Goal: Information Seeking & Learning: Learn about a topic

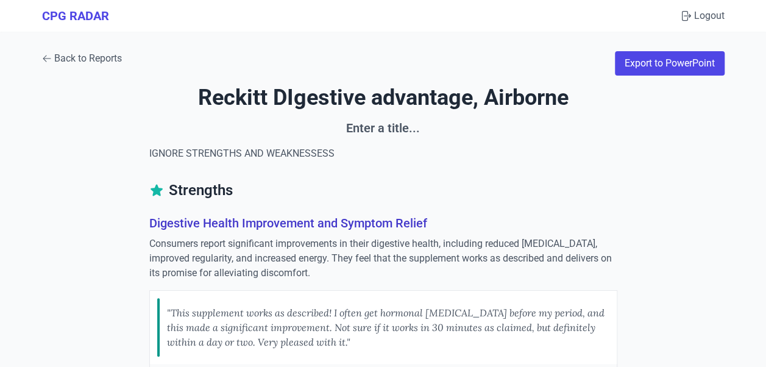
click at [48, 55] on icon at bounding box center [47, 59] width 10 height 10
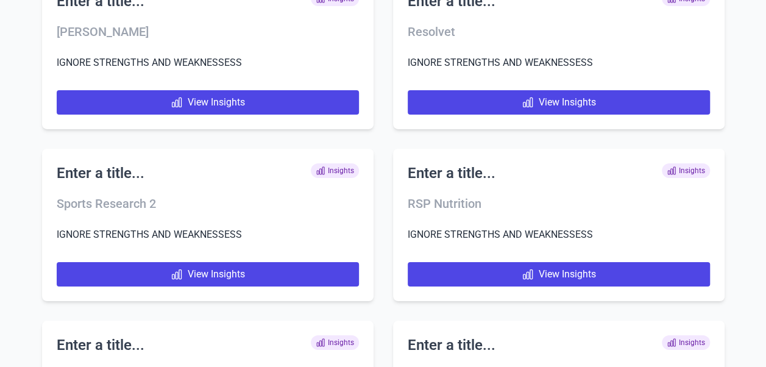
scroll to position [7498, 0]
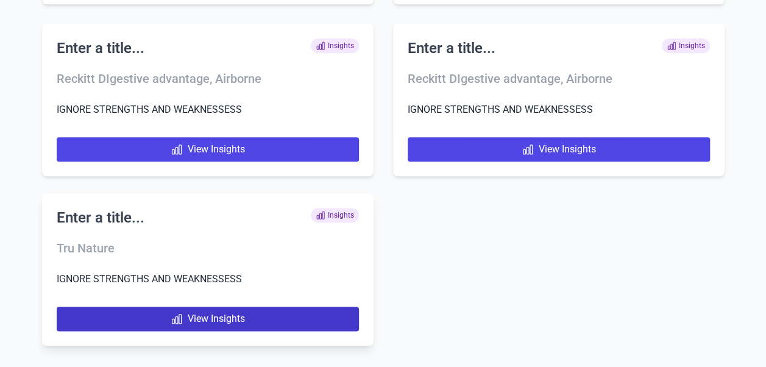
click at [232, 322] on link "View Insights" at bounding box center [208, 318] width 302 height 24
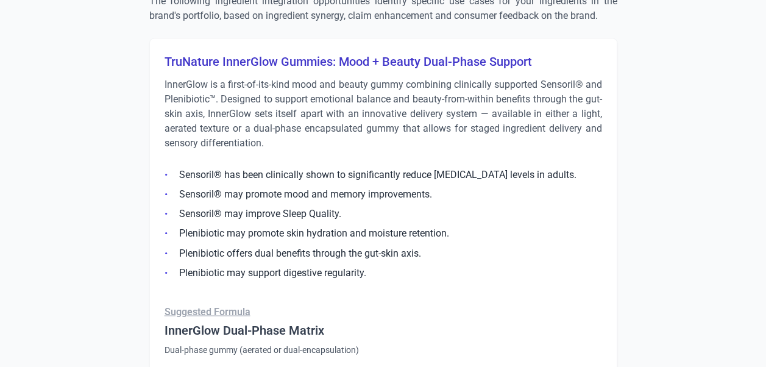
scroll to position [914, 0]
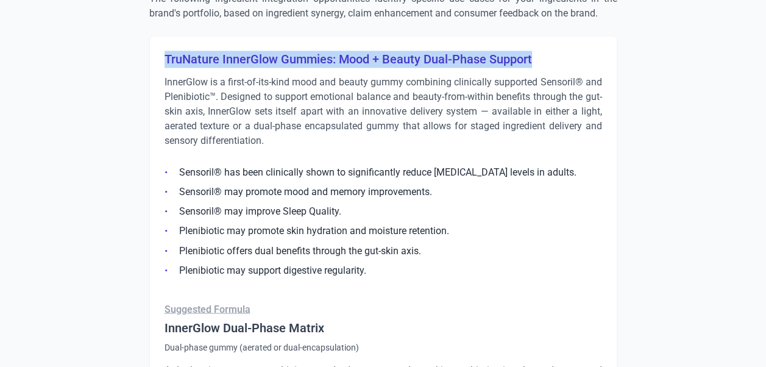
drag, startPoint x: 159, startPoint y: 58, endPoint x: 543, endPoint y: 52, distance: 383.7
copy h3 "TruNature InnerGlow Gummies: Mood + Beauty Dual-Phase Support"
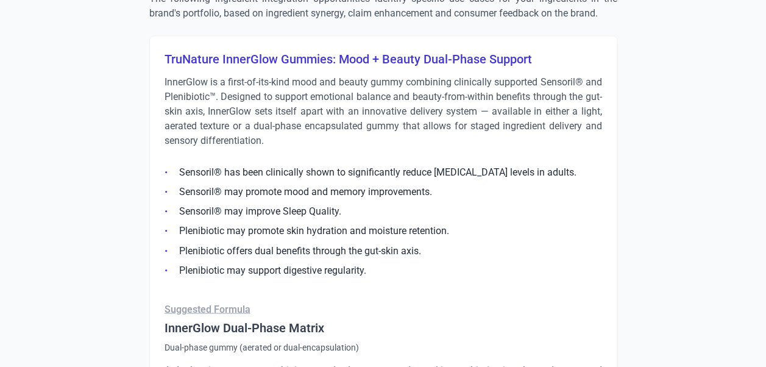
click at [217, 121] on p "InnerGlow is a first-of-its-kind mood and beauty gummy combining clinically sup…" at bounding box center [382, 111] width 437 height 73
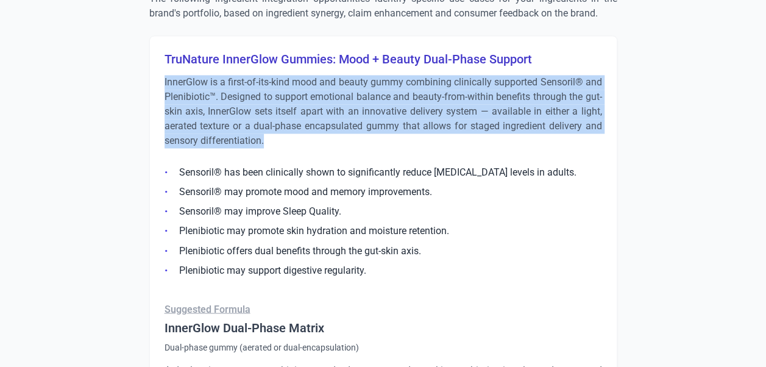
drag, startPoint x: 158, startPoint y: 79, endPoint x: 272, endPoint y: 138, distance: 127.8
copy p "InnerGlow is a first-of-its-kind mood and beauty gummy combining clinically sup…"
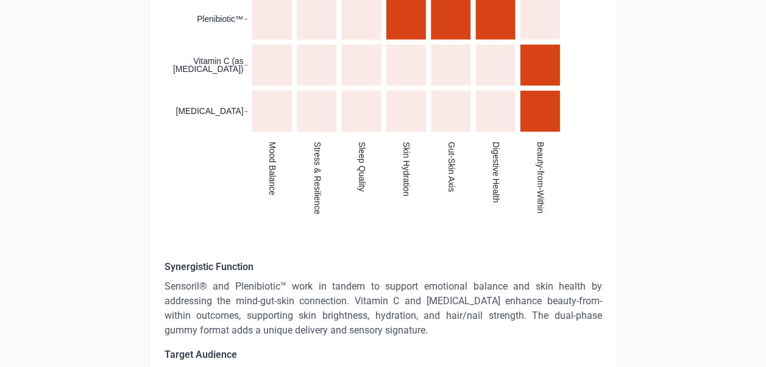
scroll to position [1584, 0]
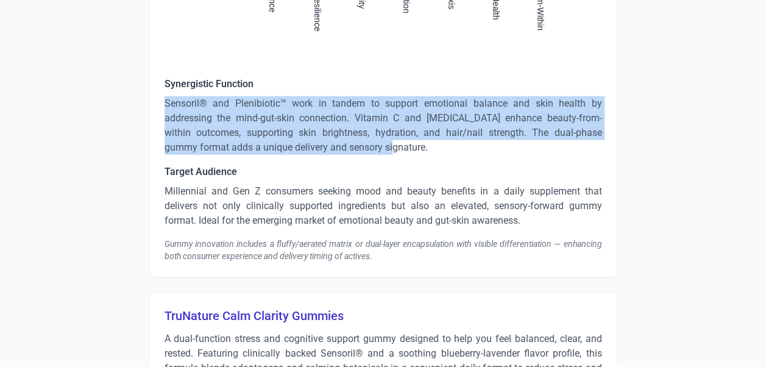
drag, startPoint x: 161, startPoint y: 100, endPoint x: 403, endPoint y: 147, distance: 246.9
copy p "Sensoril® and Plenibiotic™ work in tandem to support emotional balance and skin…"
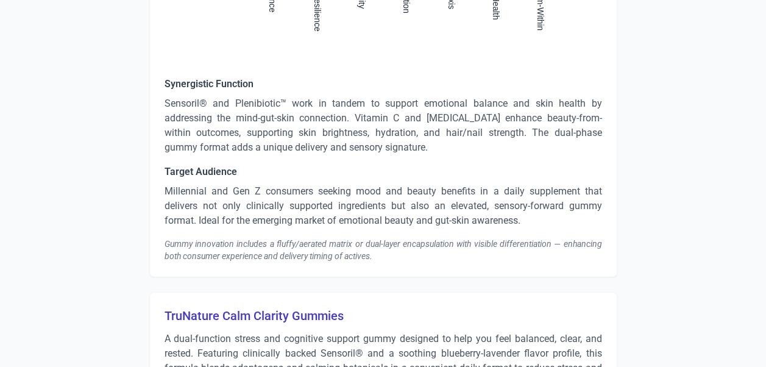
click at [178, 199] on p "Millennial and Gen Z consumers seeking mood and beauty benefits in a daily supp…" at bounding box center [382, 206] width 437 height 44
drag, startPoint x: 531, startPoint y: 217, endPoint x: 495, endPoint y: 212, distance: 36.3
click at [495, 212] on p "Millennial and Gen Z consumers seeking mood and beauty benefits in a daily supp…" at bounding box center [382, 206] width 437 height 44
drag, startPoint x: 495, startPoint y: 212, endPoint x: 449, endPoint y: 208, distance: 45.8
click at [449, 208] on p "Millennial and Gen Z consumers seeking mood and beauty benefits in a daily supp…" at bounding box center [382, 206] width 437 height 44
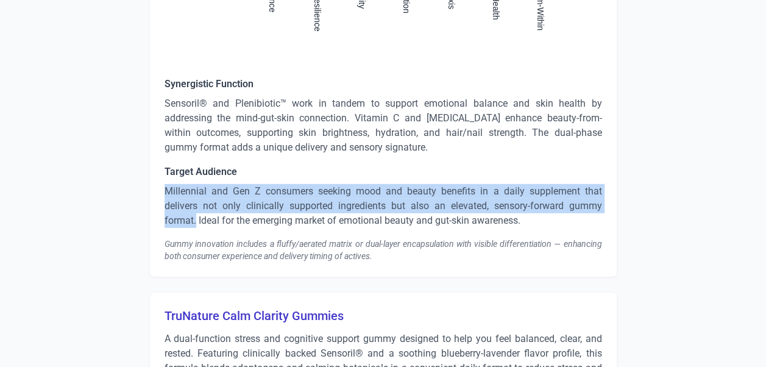
drag, startPoint x: 195, startPoint y: 219, endPoint x: 162, endPoint y: 193, distance: 42.0
copy p "Millennial and Gen Z consumers seeking mood and beauty benefits in a daily supp…"
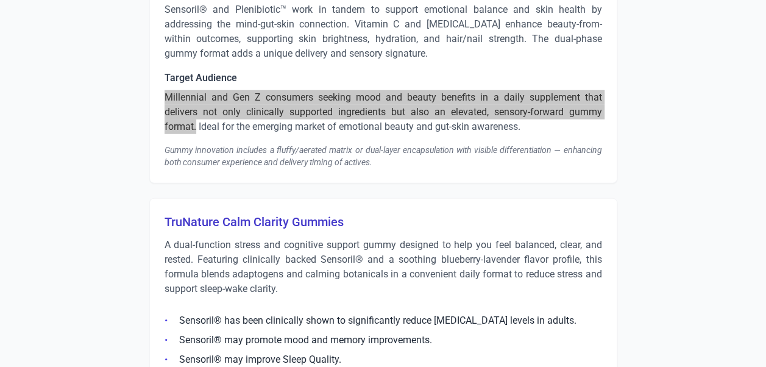
scroll to position [1766, 0]
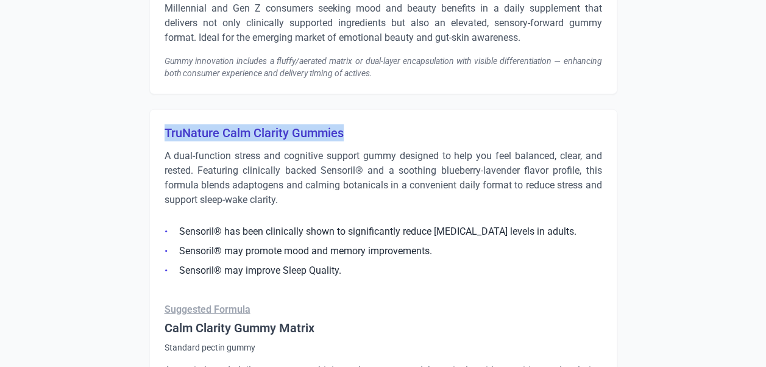
drag, startPoint x: 347, startPoint y: 129, endPoint x: 166, endPoint y: 133, distance: 181.5
click at [166, 133] on h3 "TruNature Calm Clarity Gummies" at bounding box center [382, 132] width 437 height 17
copy h3 "TruNature Calm Clarity Gummies"
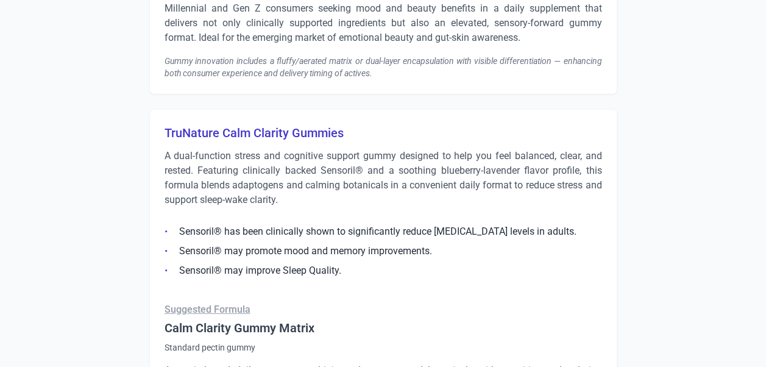
click at [195, 172] on p "A dual-function stress and cognitive support gummy designed to help you feel ba…" at bounding box center [382, 178] width 437 height 58
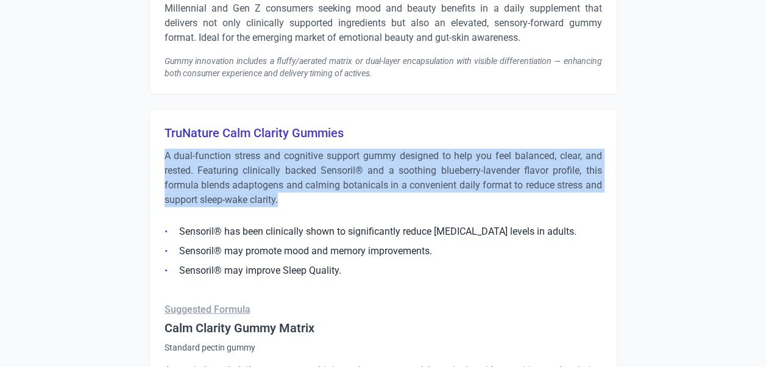
drag, startPoint x: 175, startPoint y: 155, endPoint x: 284, endPoint y: 191, distance: 114.4
copy p "A dual-function stress and cognitive support gummy designed to help you feel ba…"
click at [276, 185] on p "A dual-function stress and cognitive support gummy designed to help you feel ba…" at bounding box center [382, 178] width 437 height 58
drag, startPoint x: 297, startPoint y: 199, endPoint x: 164, endPoint y: 148, distance: 142.1
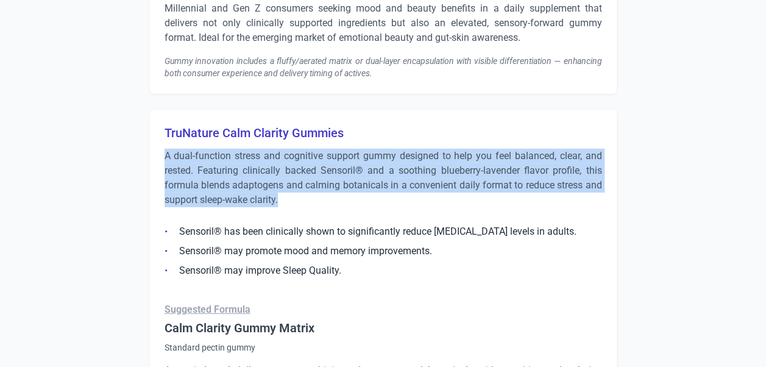
click at [164, 149] on p "A dual-function stress and cognitive support gummy designed to help you feel ba…" at bounding box center [382, 178] width 437 height 58
copy p "A dual-function stress and cognitive support gummy designed to help you feel ba…"
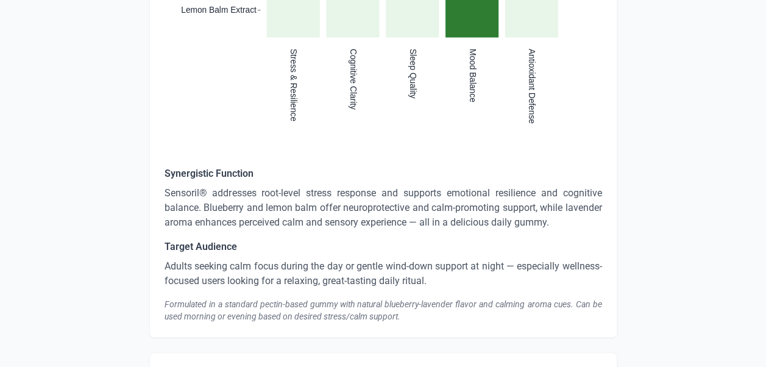
scroll to position [2436, 0]
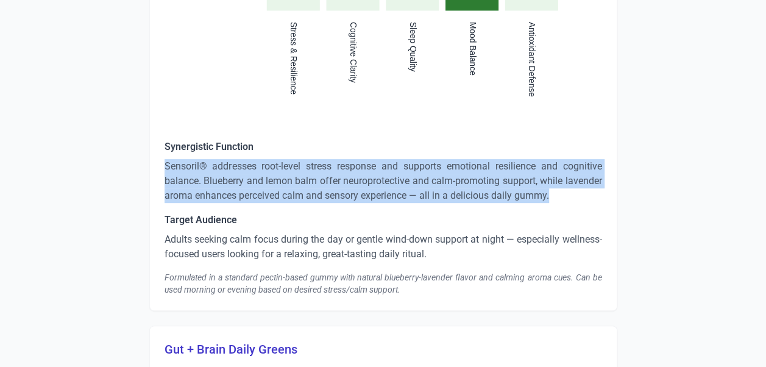
drag, startPoint x: 569, startPoint y: 196, endPoint x: 144, endPoint y: 167, distance: 426.7
copy p "Sensoril® addresses root-level stress response and supports emotional resilienc…"
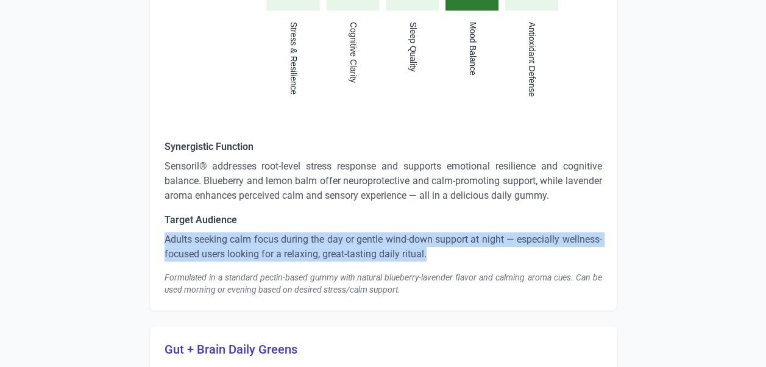
drag, startPoint x: 448, startPoint y: 252, endPoint x: 161, endPoint y: 240, distance: 287.1
copy p "Adults seeking calm focus during the day or gentle wind-down support at night —…"
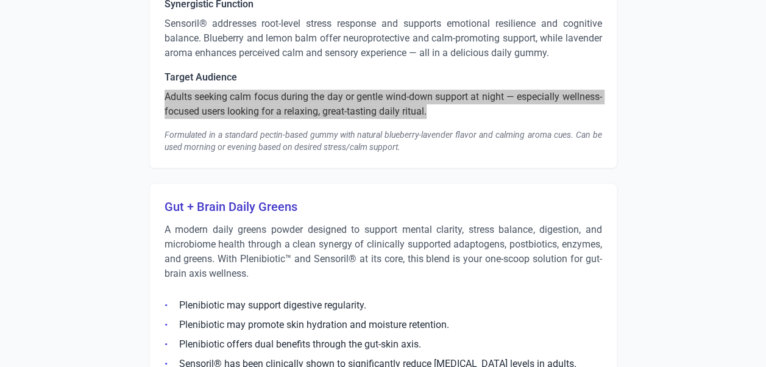
scroll to position [2680, 0]
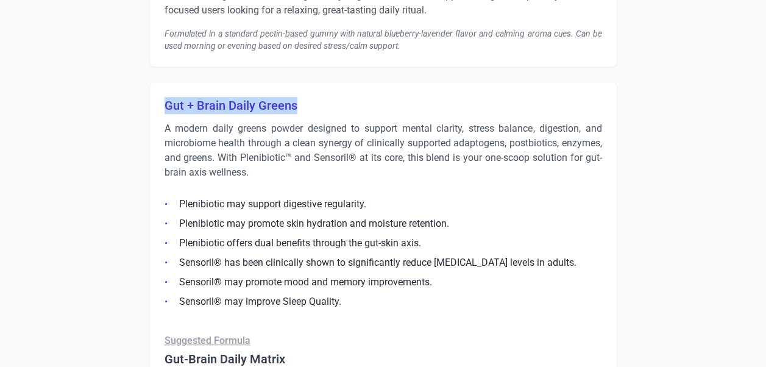
drag, startPoint x: 302, startPoint y: 104, endPoint x: 161, endPoint y: 103, distance: 140.7
copy h3 "Gut + Brain Daily Greens"
click at [245, 174] on p "A modern daily greens powder designed to support mental clarity, stress balance…" at bounding box center [382, 150] width 437 height 58
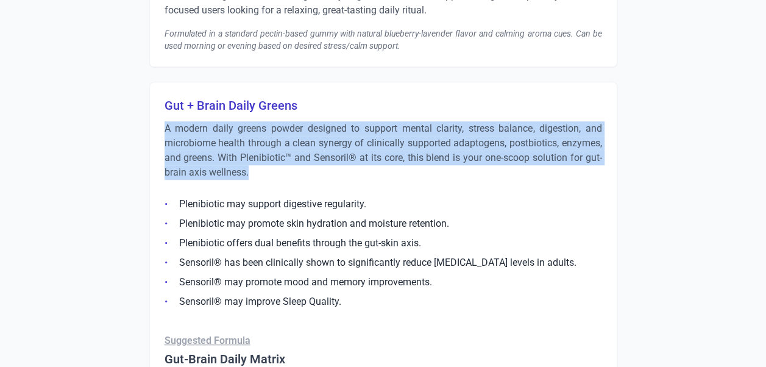
drag, startPoint x: 258, startPoint y: 171, endPoint x: 136, endPoint y: 121, distance: 131.3
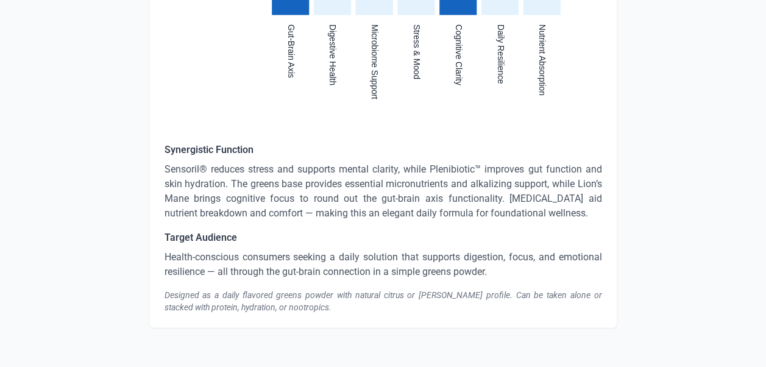
scroll to position [3350, 0]
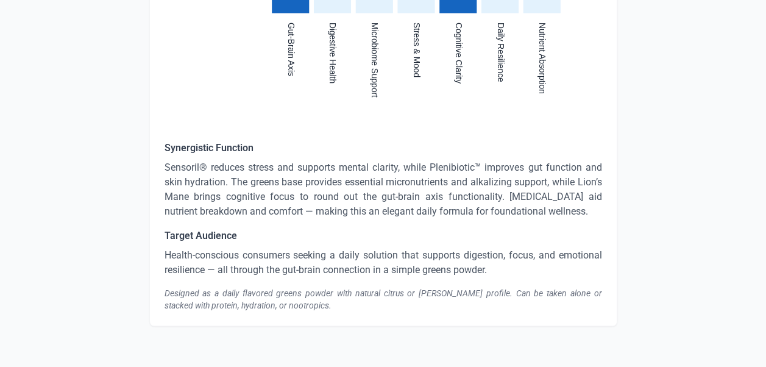
drag, startPoint x: 588, startPoint y: 211, endPoint x: 164, endPoint y: 171, distance: 425.8
click at [164, 171] on p "Sensoril® reduces stress and supports mental clarity, while Plenibiotic™ improv…" at bounding box center [382, 189] width 437 height 58
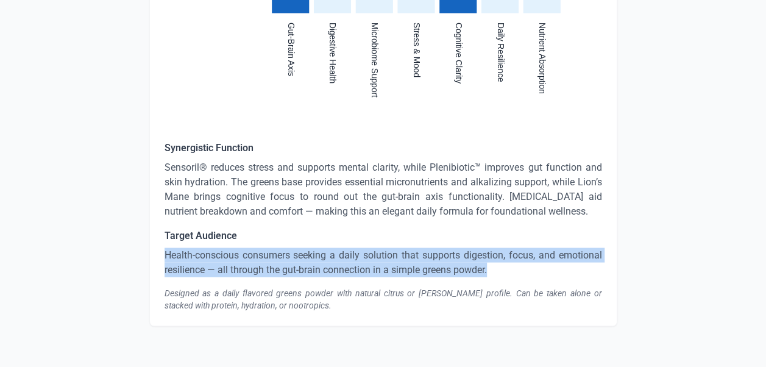
drag, startPoint x: 490, startPoint y: 270, endPoint x: 161, endPoint y: 246, distance: 329.8
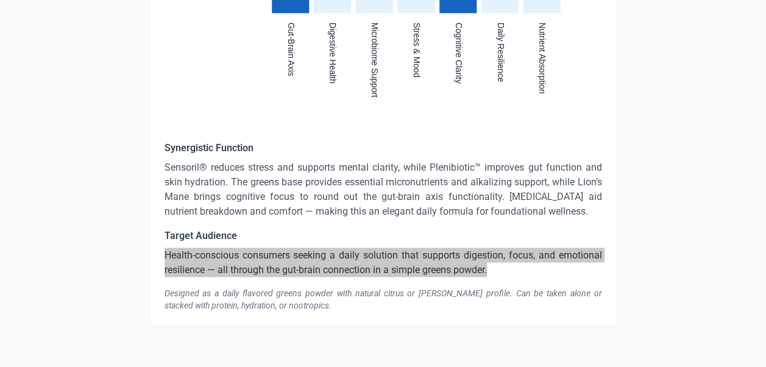
scroll to position [3106, 0]
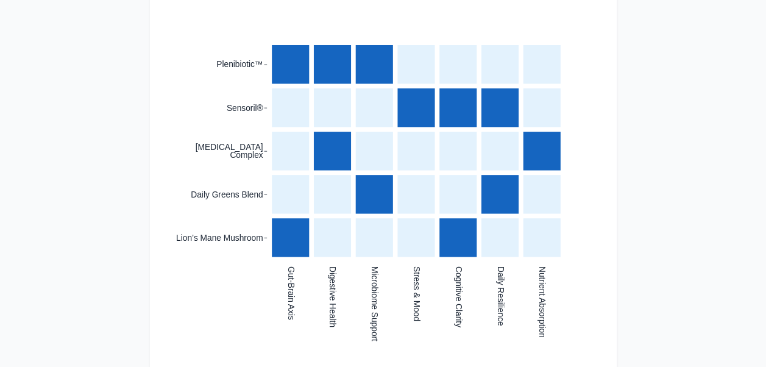
click at [164, 326] on div ":where(.plot-d6a7b5) { --plot-background: white; display: block; height: auto; …" at bounding box center [382, 191] width 437 height 358
